Goal: Check status: Check status

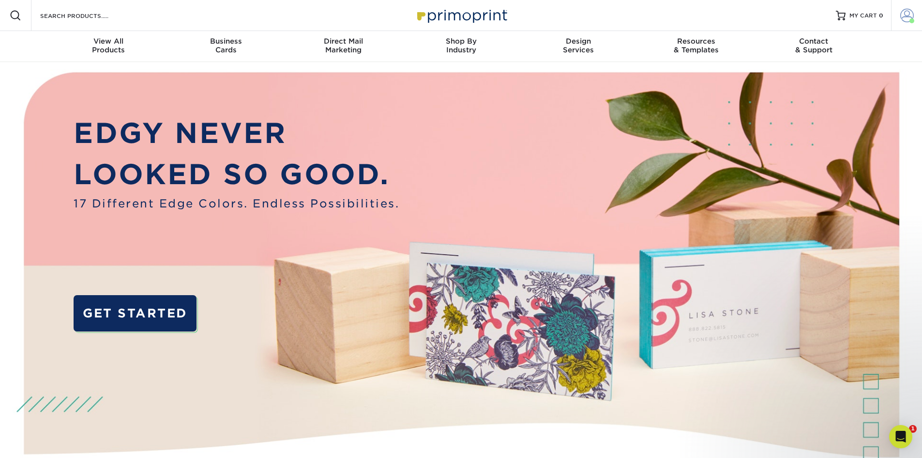
click at [904, 15] on span at bounding box center [908, 16] width 14 height 14
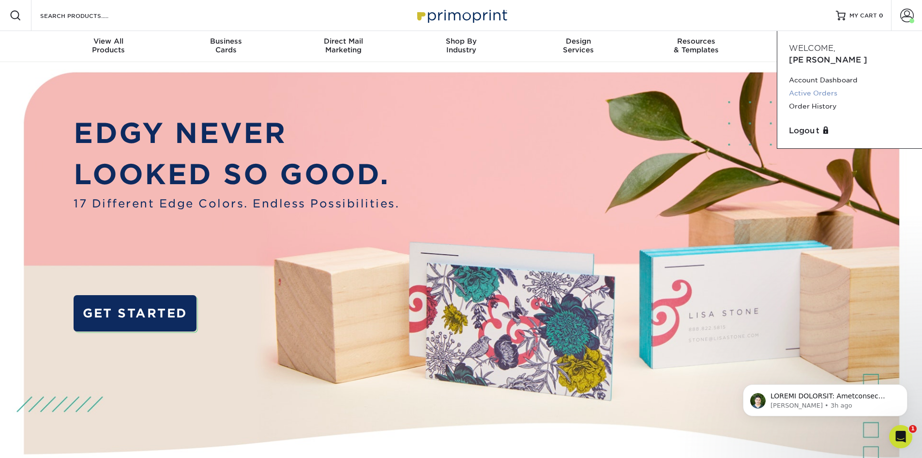
click at [818, 87] on link "Active Orders" at bounding box center [850, 93] width 122 height 13
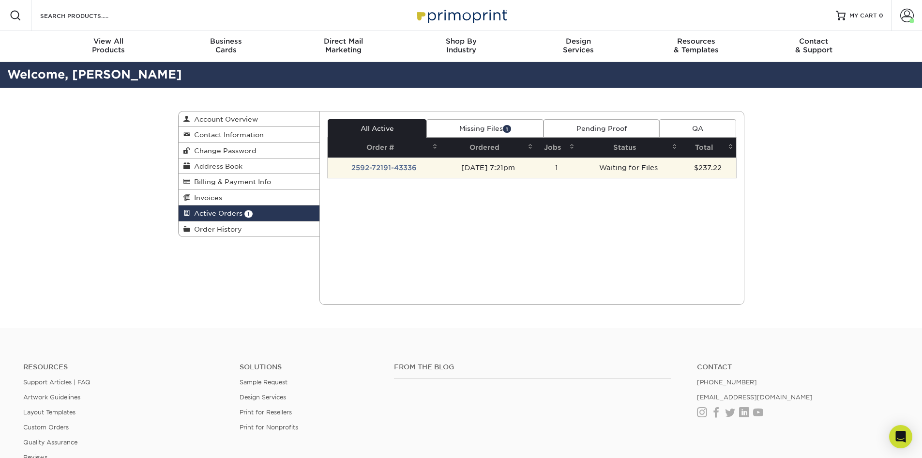
click at [479, 167] on td "[DATE] 7:21pm" at bounding box center [488, 167] width 95 height 20
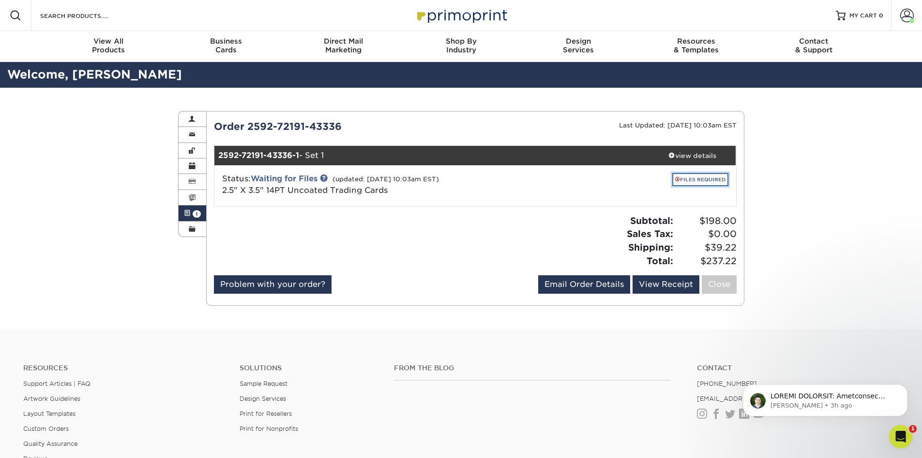
click at [700, 180] on link "FILES REQUIRED" at bounding box center [701, 179] width 56 height 13
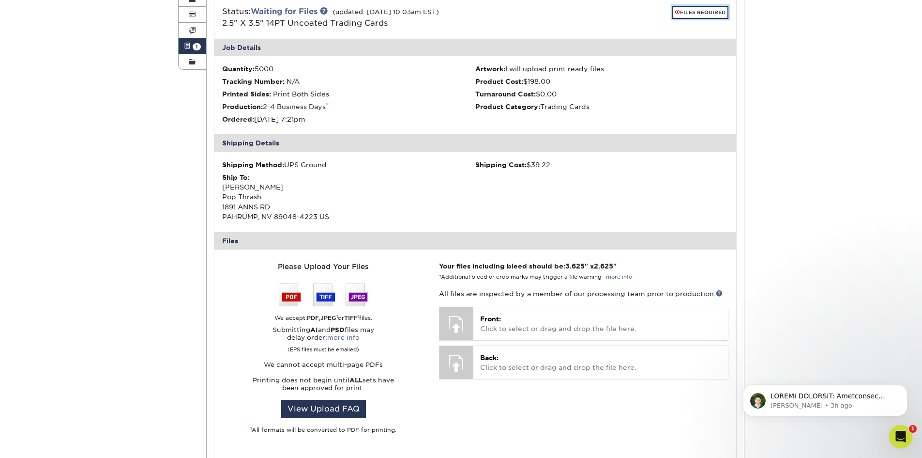
scroll to position [194, 0]
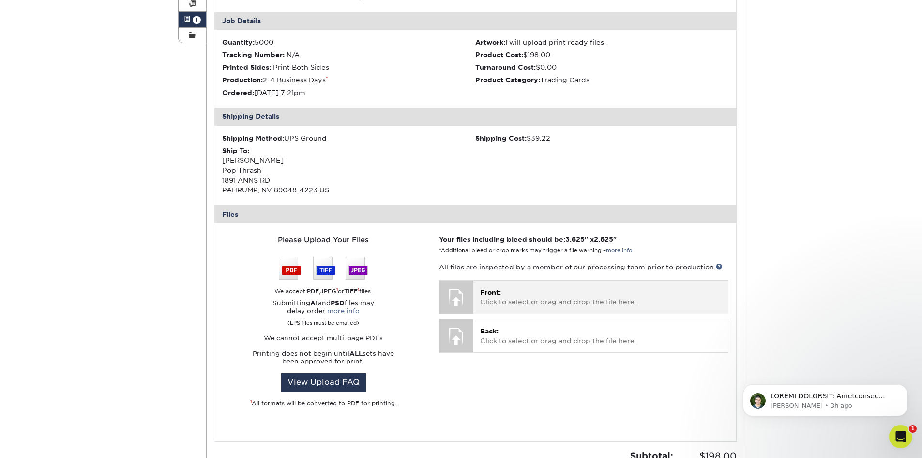
click at [461, 293] on div at bounding box center [457, 297] width 34 height 34
click at [496, 292] on span "Front:" at bounding box center [490, 292] width 21 height 8
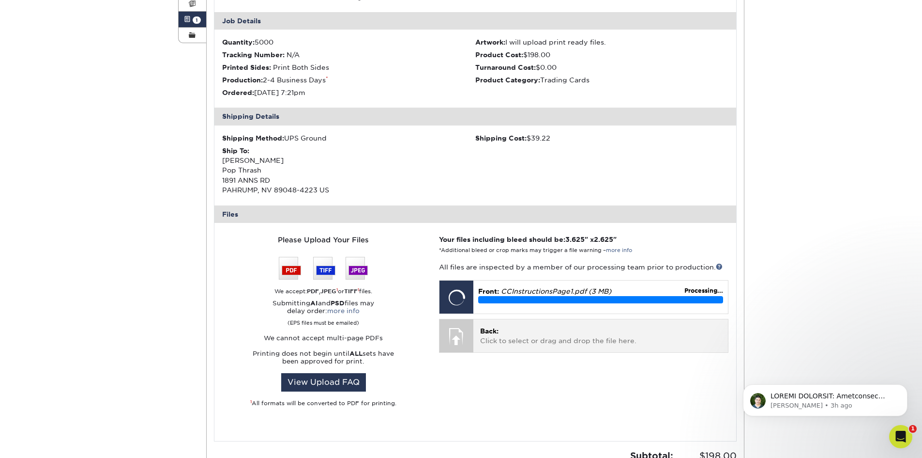
click at [529, 341] on p "Back: Click to select or drag and drop the file here." at bounding box center [600, 336] width 241 height 20
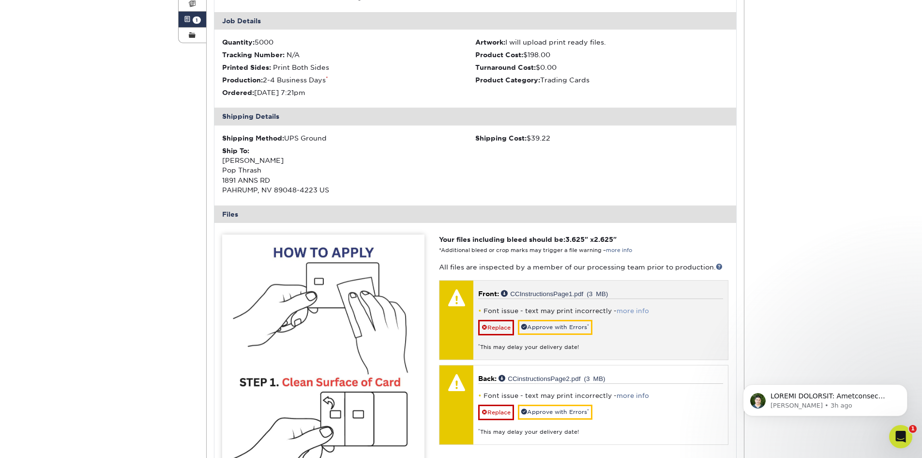
click at [633, 310] on link "more info" at bounding box center [633, 310] width 32 height 7
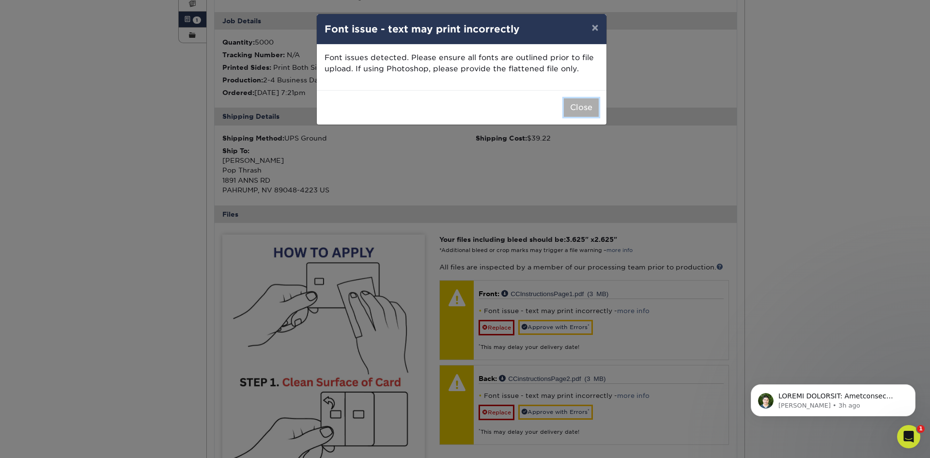
click at [584, 107] on button "Close" at bounding box center [581, 107] width 35 height 18
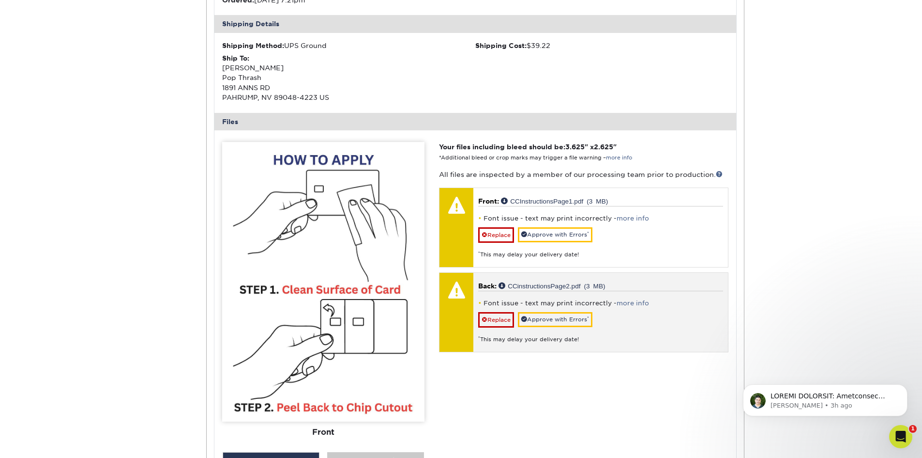
scroll to position [291, 0]
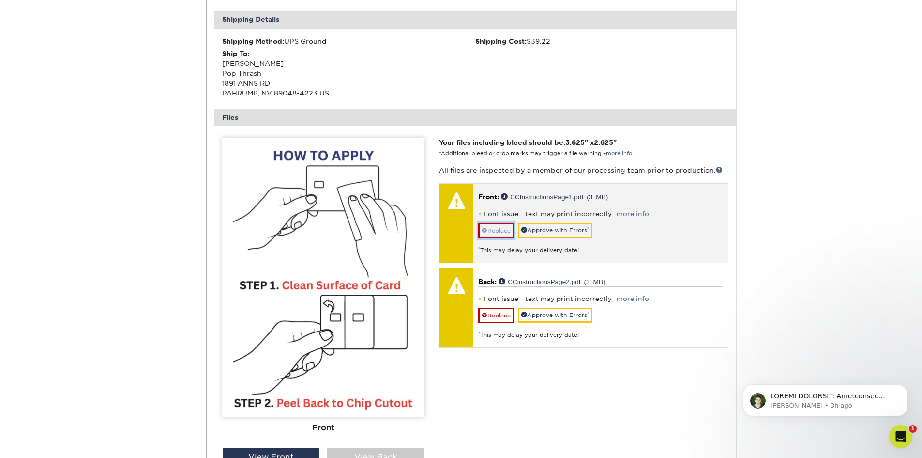
click at [502, 232] on link "Replace" at bounding box center [496, 230] width 36 height 15
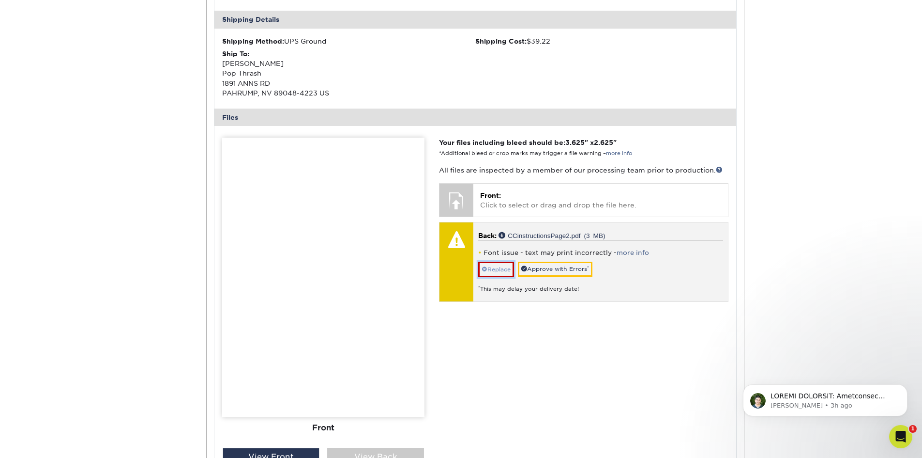
click at [504, 269] on link "Replace" at bounding box center [496, 268] width 36 height 15
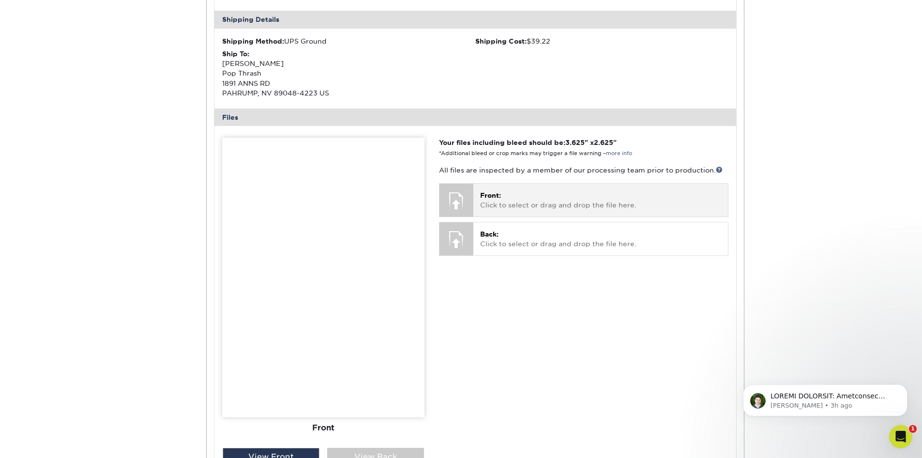
click at [476, 190] on div "Front: Click to select or drag and drop the file here. Choose file CCInstructio…" at bounding box center [601, 200] width 254 height 32
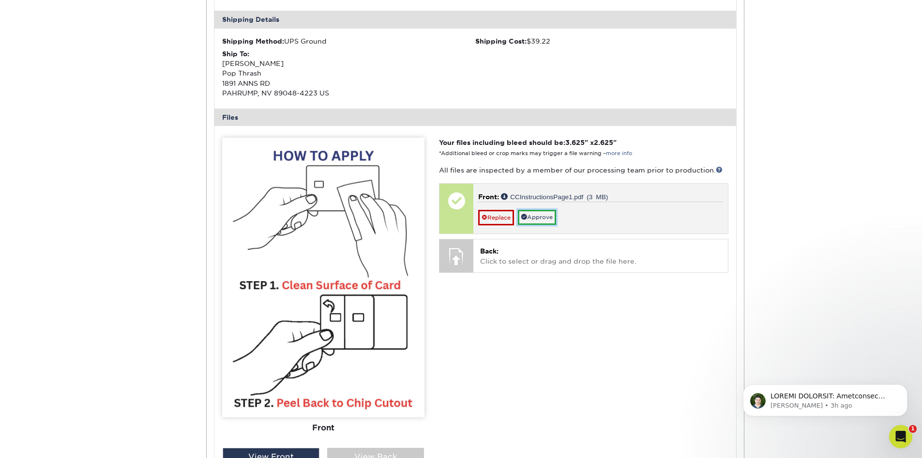
click at [555, 217] on link "Approve" at bounding box center [537, 217] width 38 height 15
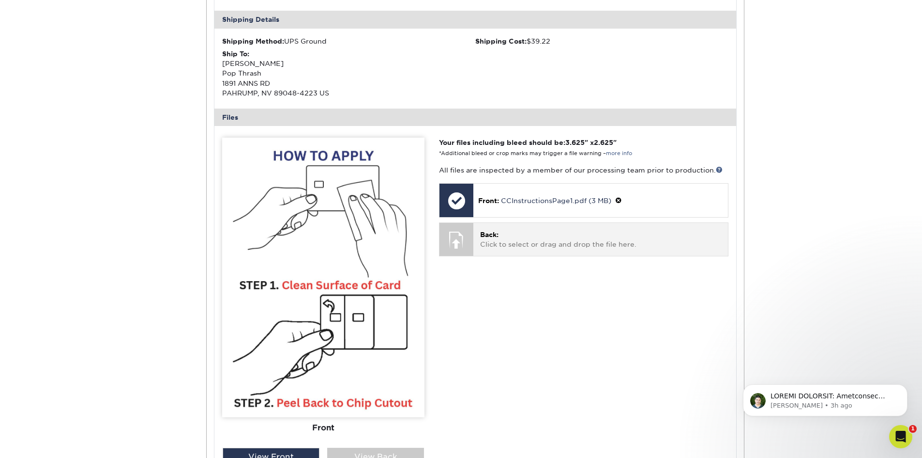
click at [508, 246] on p "Back: Click to select or drag and drop the file here." at bounding box center [600, 240] width 241 height 20
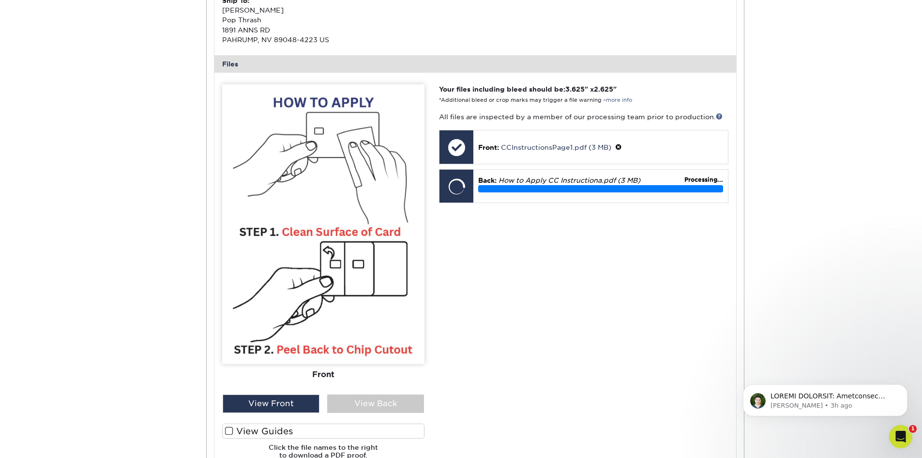
scroll to position [339, 0]
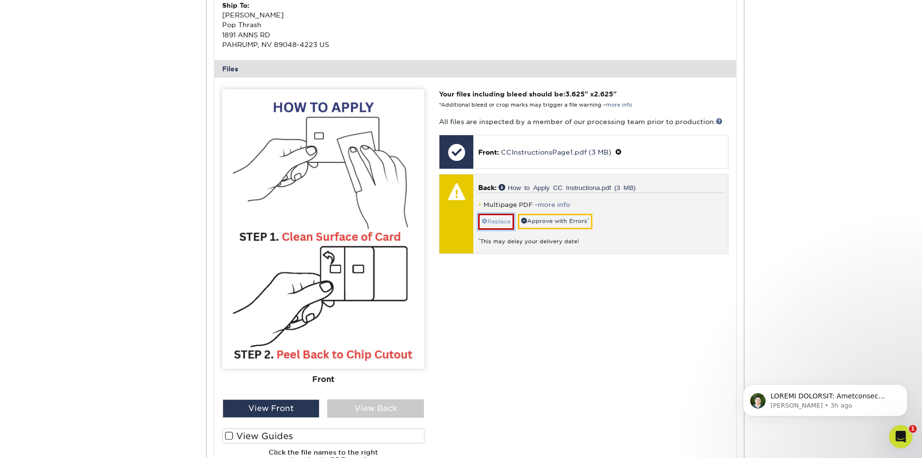
click at [489, 220] on link "Replace" at bounding box center [496, 221] width 36 height 15
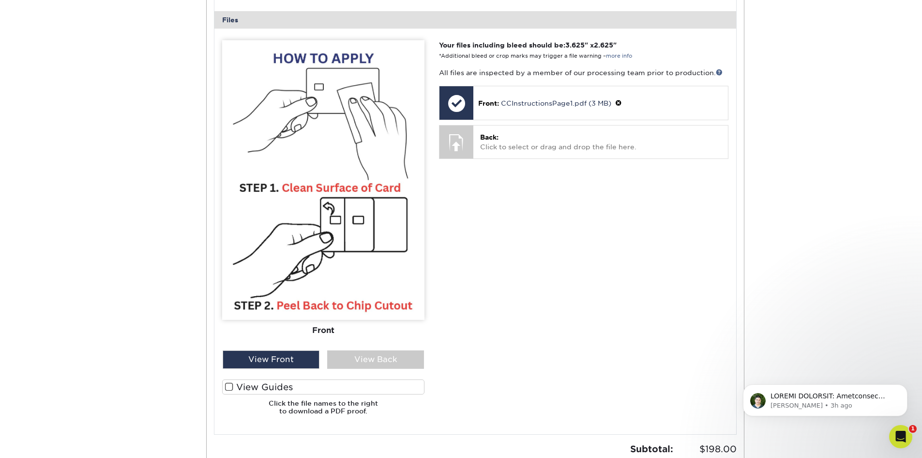
scroll to position [387, 0]
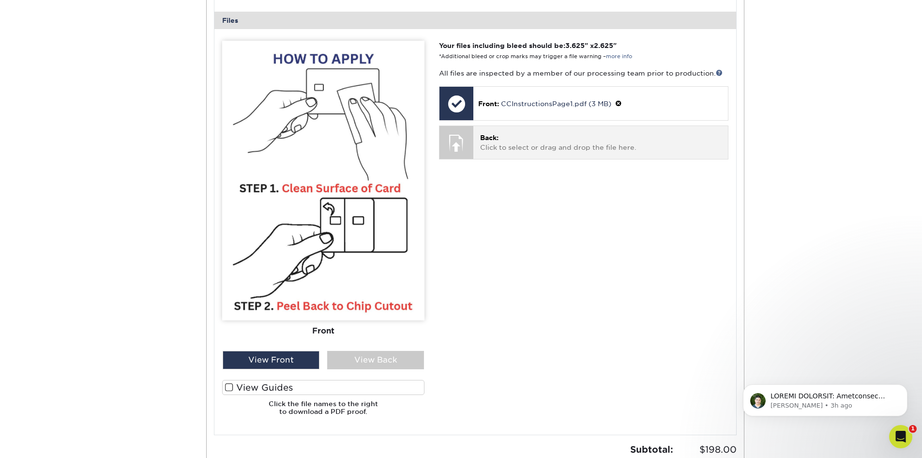
click at [517, 151] on p "Back: Click to select or drag and drop the file here." at bounding box center [600, 143] width 241 height 20
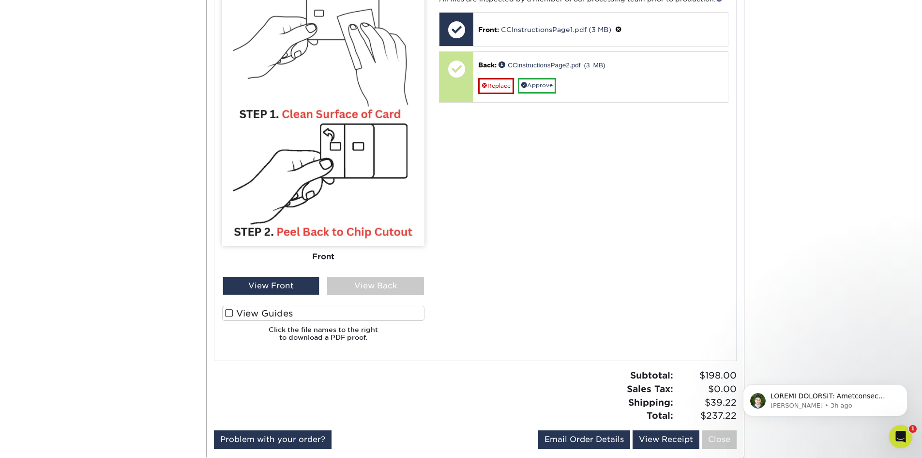
scroll to position [484, 0]
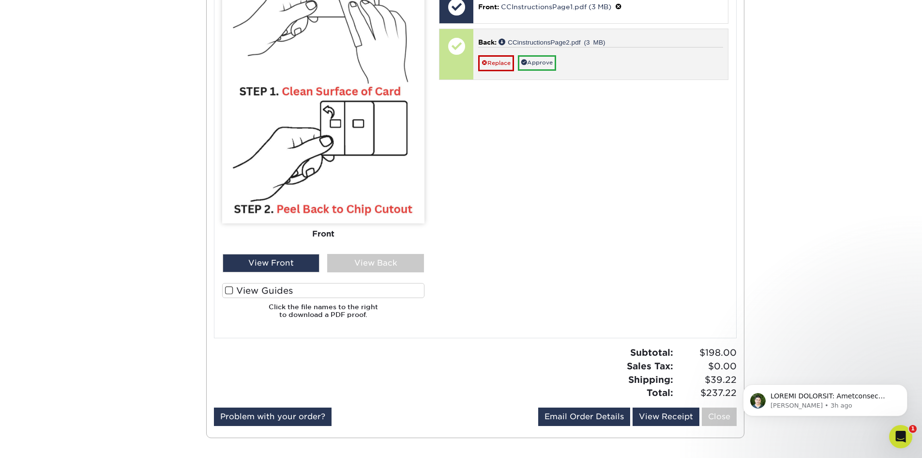
click at [614, 53] on div "Replace Approve" at bounding box center [600, 59] width 245 height 24
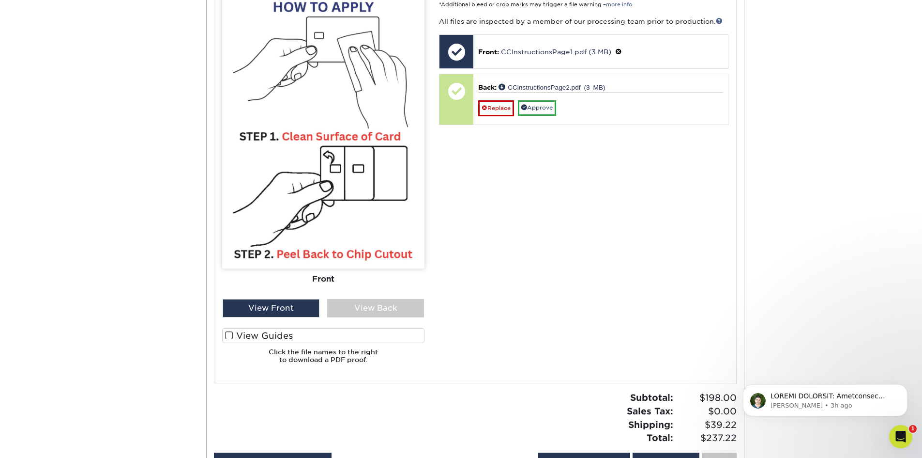
scroll to position [387, 0]
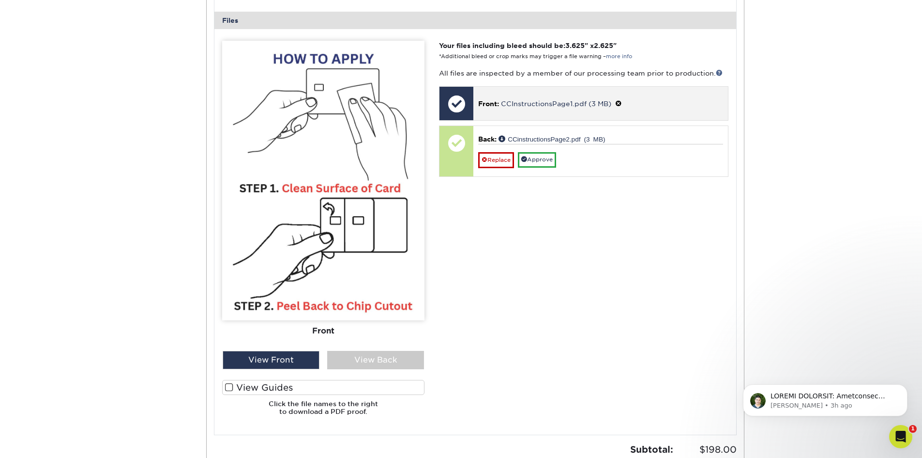
click at [650, 104] on p "Front: CCInstructionsPage1.pdf (3 MB)" at bounding box center [600, 103] width 245 height 10
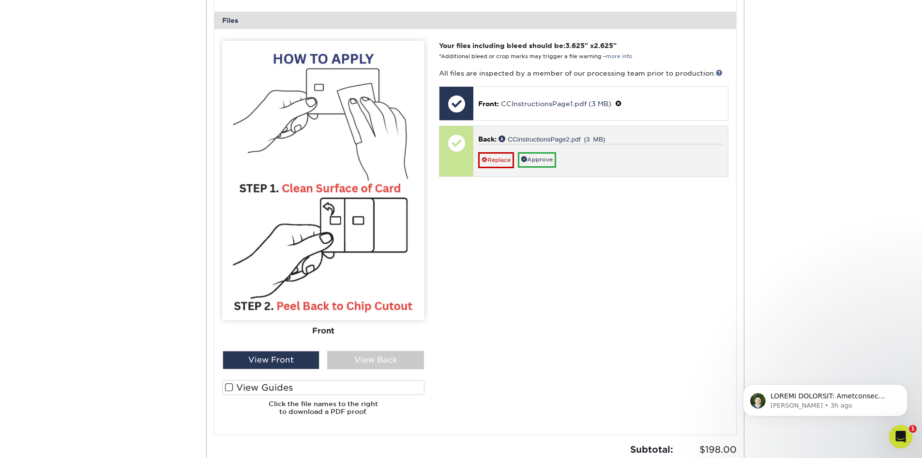
click at [650, 154] on div "Replace Approve" at bounding box center [600, 156] width 245 height 24
click at [460, 154] on div at bounding box center [457, 143] width 34 height 34
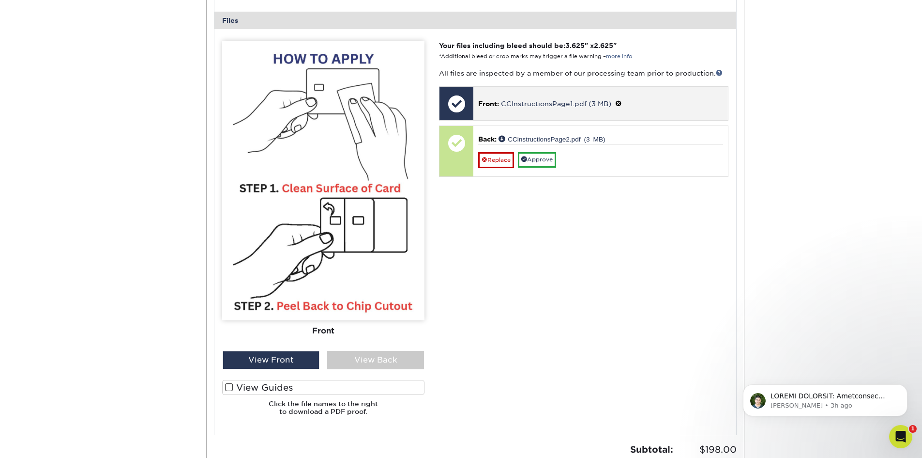
click at [465, 101] on div at bounding box center [457, 104] width 34 height 34
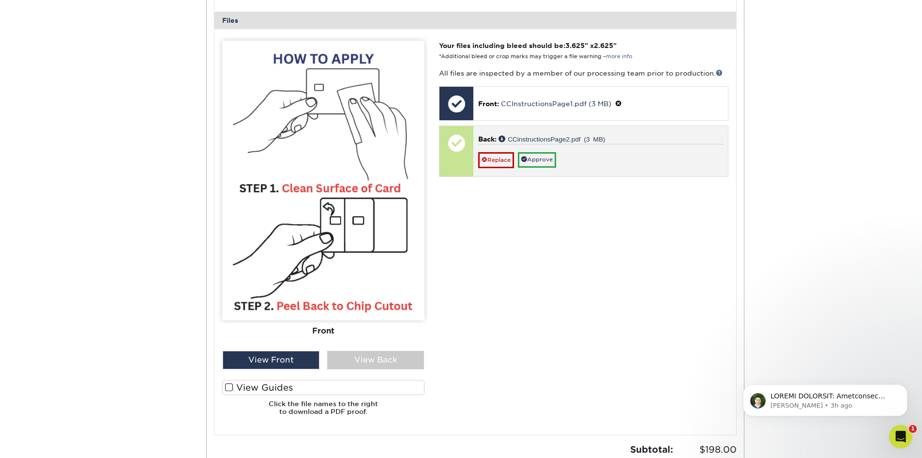
click at [465, 152] on div at bounding box center [457, 143] width 34 height 34
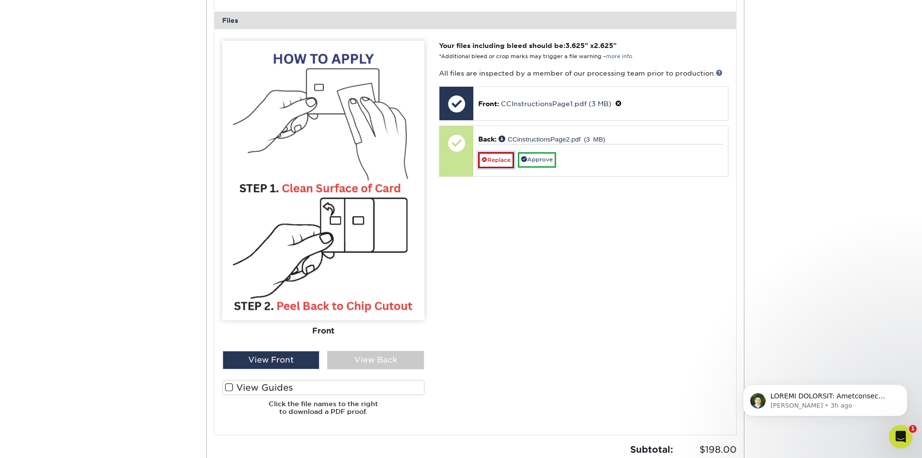
click at [498, 161] on link "Replace" at bounding box center [496, 159] width 36 height 15
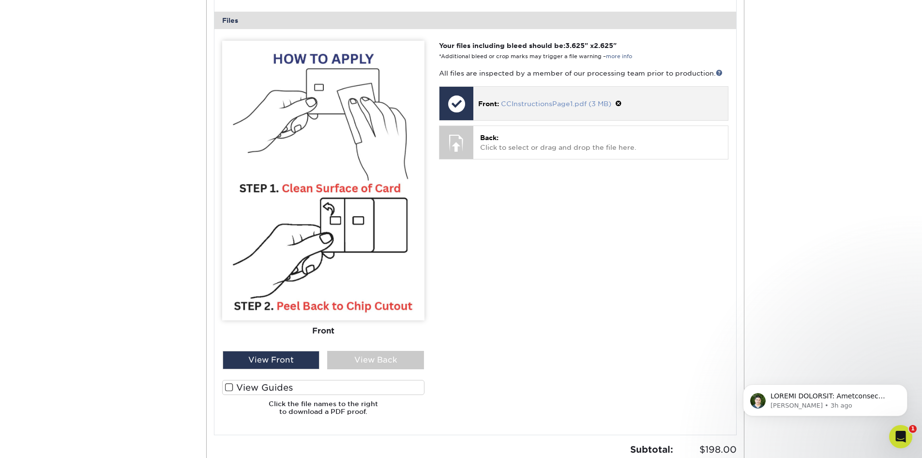
click at [518, 104] on link "CCInstructionsPage1.pdf (3 MB)" at bounding box center [556, 104] width 110 height 8
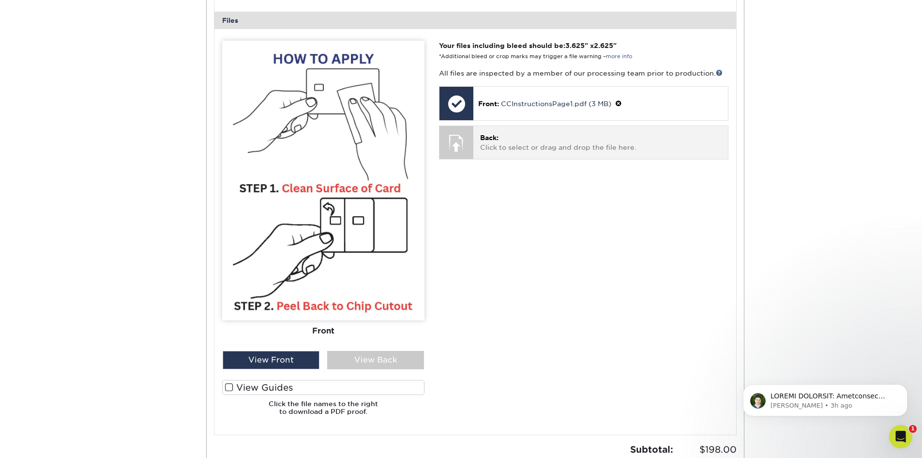
click at [535, 148] on p "Back: Click to select or drag and drop the file here." at bounding box center [600, 143] width 241 height 20
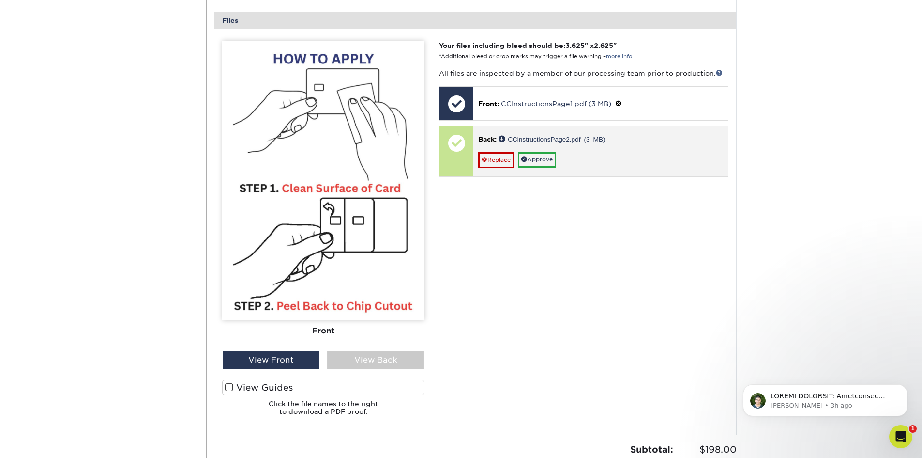
click at [646, 164] on div "Replace Approve" at bounding box center [600, 156] width 245 height 24
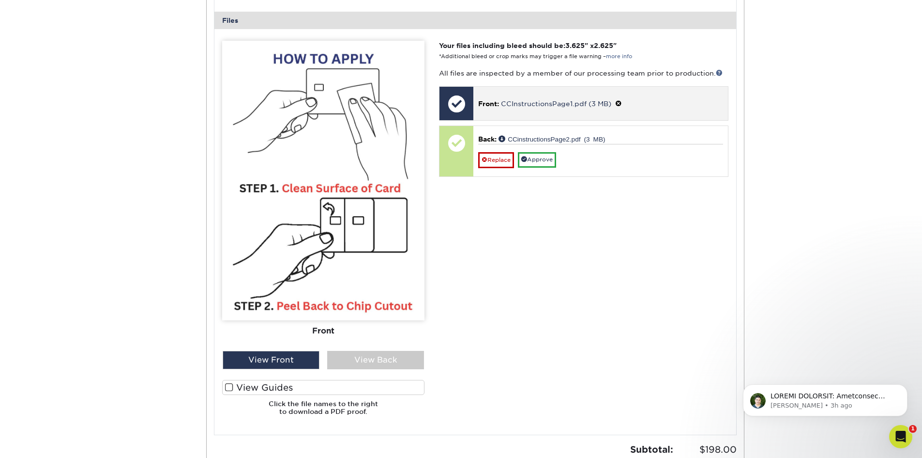
click at [670, 101] on p "Front: CCInstructionsPage1.pdf (3 MB)" at bounding box center [600, 103] width 245 height 10
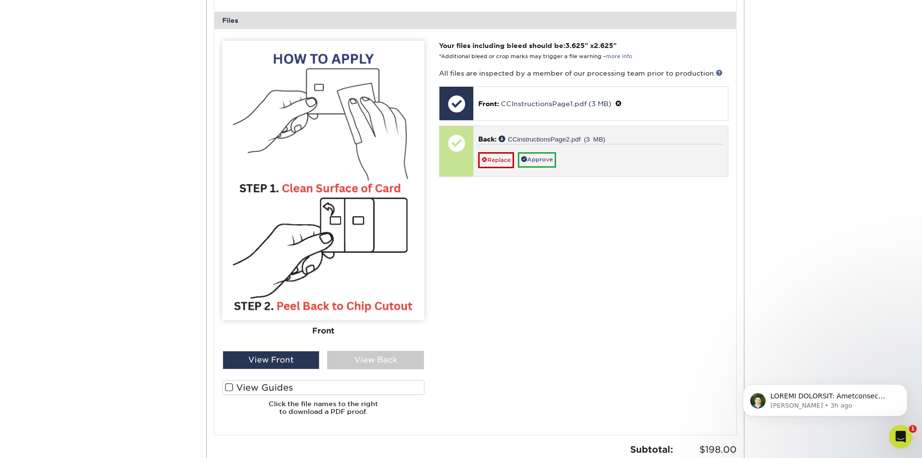
click at [665, 148] on div "Replace Approve" at bounding box center [600, 156] width 245 height 24
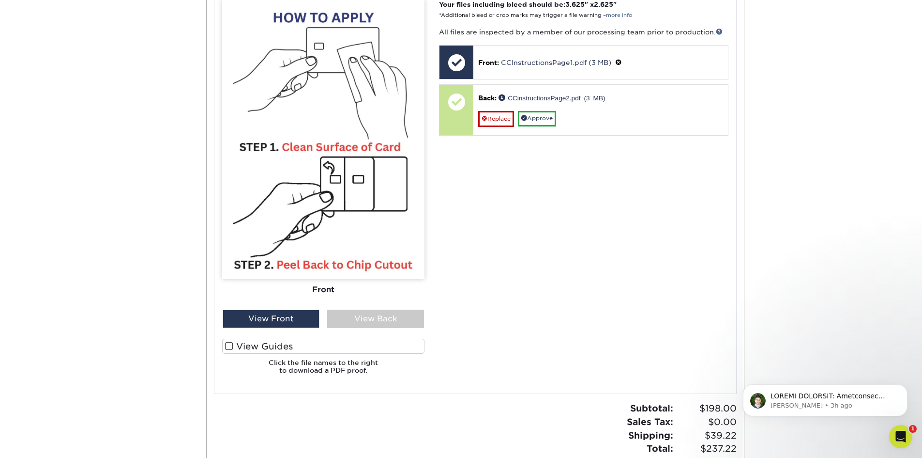
scroll to position [629, 0]
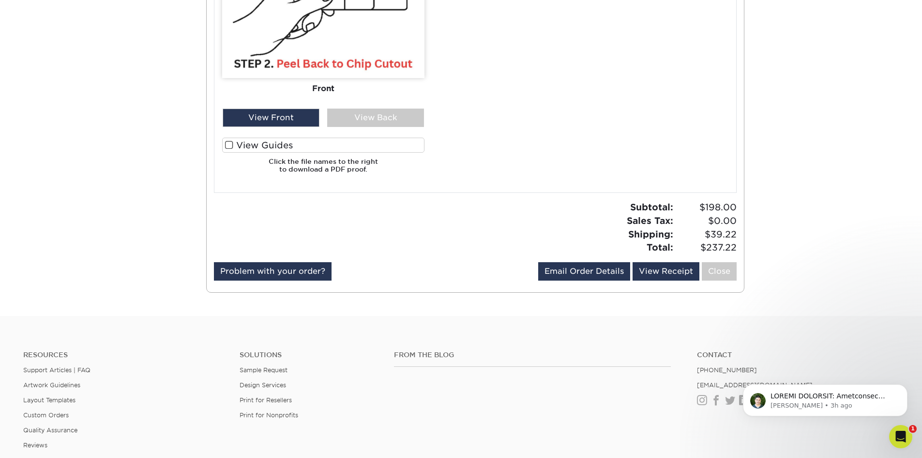
click at [403, 118] on div "View Back" at bounding box center [375, 117] width 97 height 18
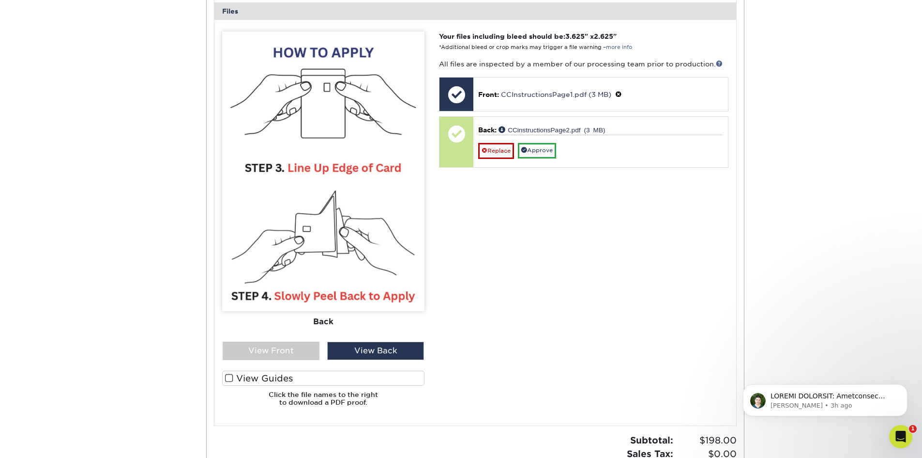
scroll to position [387, 0]
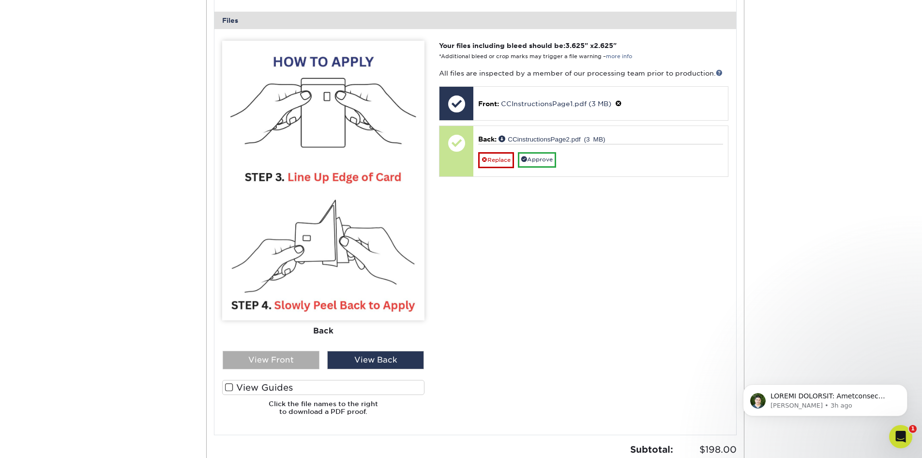
click at [298, 367] on div "View Front" at bounding box center [271, 360] width 97 height 18
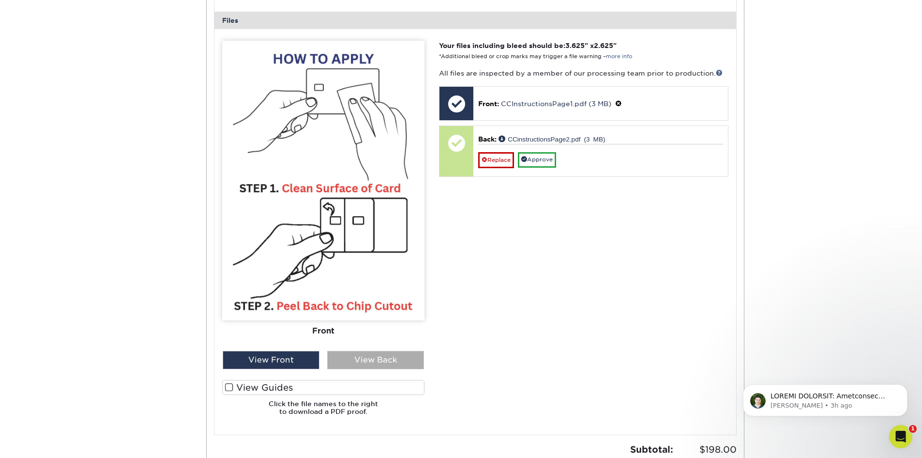
click at [380, 358] on div "View Back" at bounding box center [375, 360] width 97 height 18
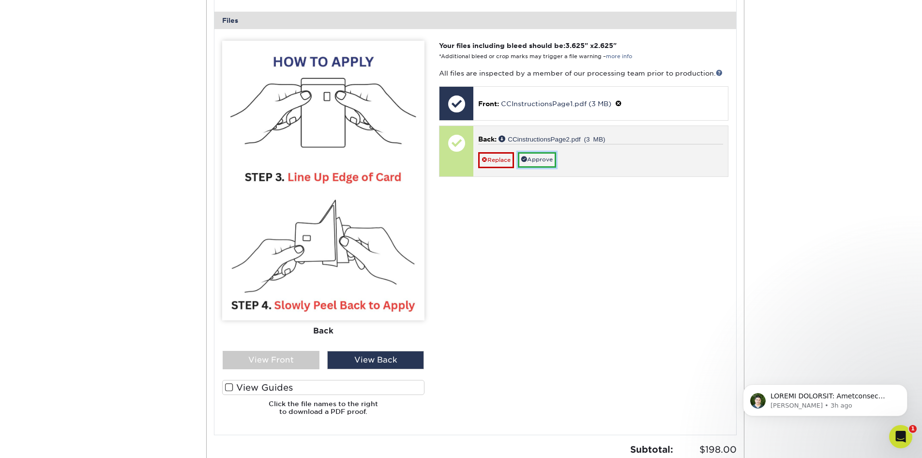
click at [541, 157] on link "Approve" at bounding box center [537, 159] width 38 height 15
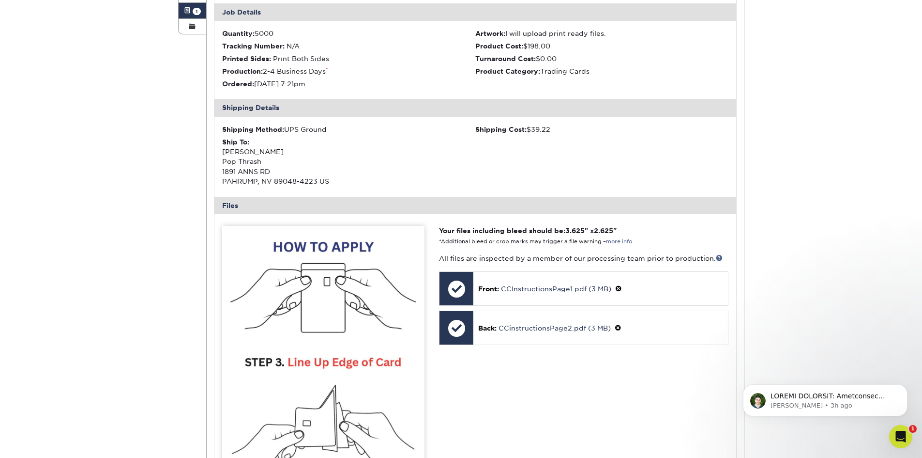
scroll to position [194, 0]
